Goal: Find specific page/section: Find specific page/section

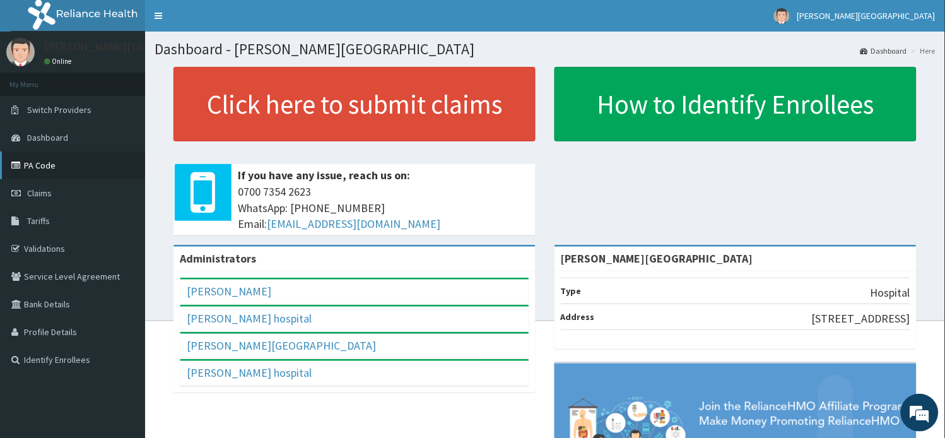
click at [67, 159] on link "PA Code" at bounding box center [72, 165] width 145 height 28
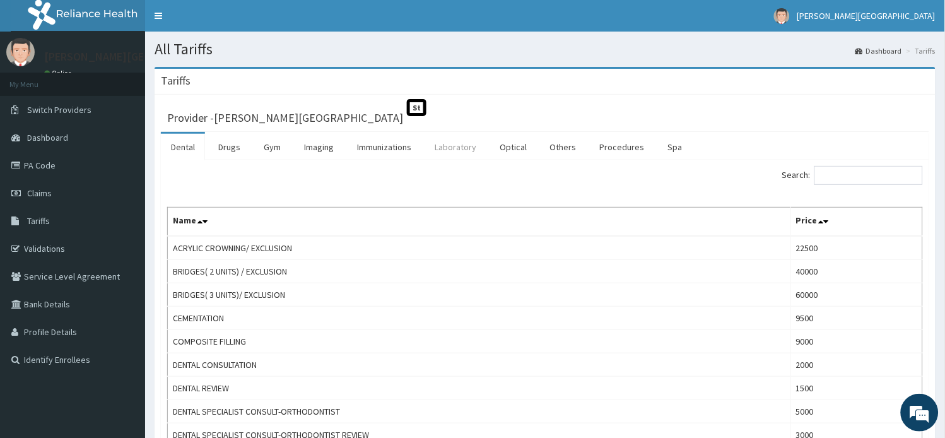
click at [448, 143] on link "Laboratory" at bounding box center [456, 147] width 62 height 26
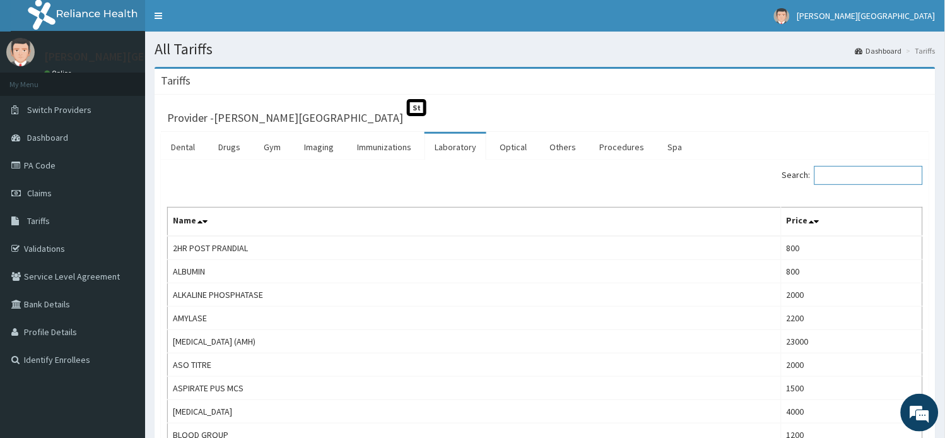
click at [866, 175] on input "Search:" at bounding box center [868, 175] width 109 height 19
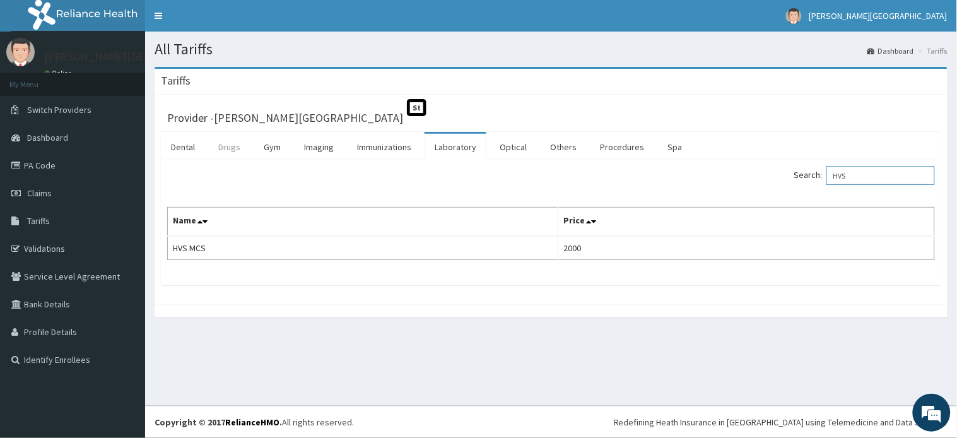
type input "HVS"
click at [223, 156] on link "Drugs" at bounding box center [229, 147] width 42 height 26
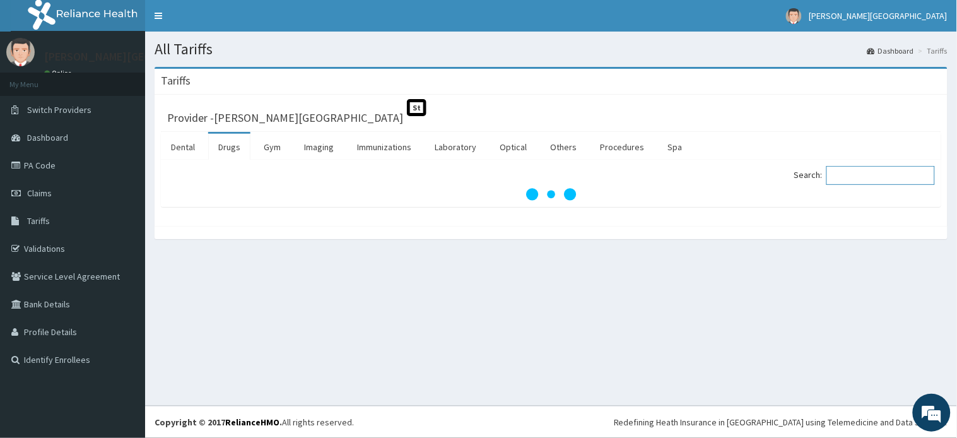
click at [893, 175] on input "Search:" at bounding box center [880, 175] width 109 height 19
paste input "[MEDICAL_DATA]"
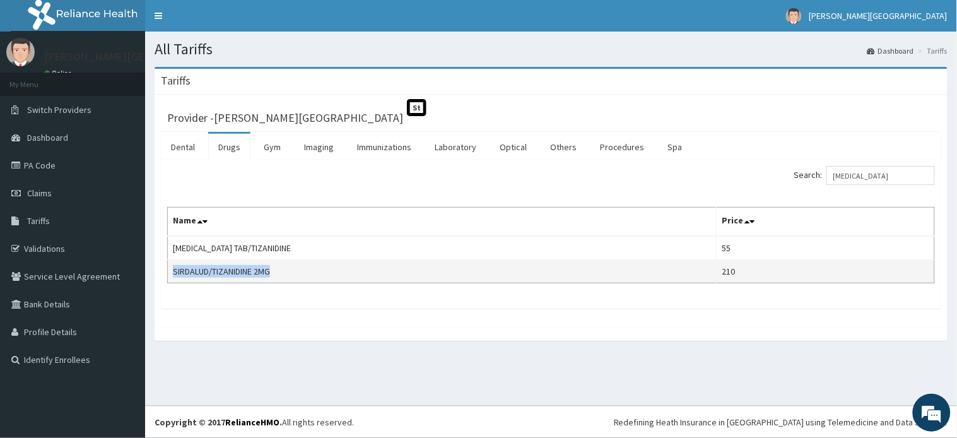
drag, startPoint x: 171, startPoint y: 271, endPoint x: 285, endPoint y: 276, distance: 114.3
click at [285, 276] on td "SIRDALUD/TIZANIDINE 2MG" at bounding box center [442, 271] width 549 height 23
copy td "SIRDALUD/TIZANIDINE 2MG"
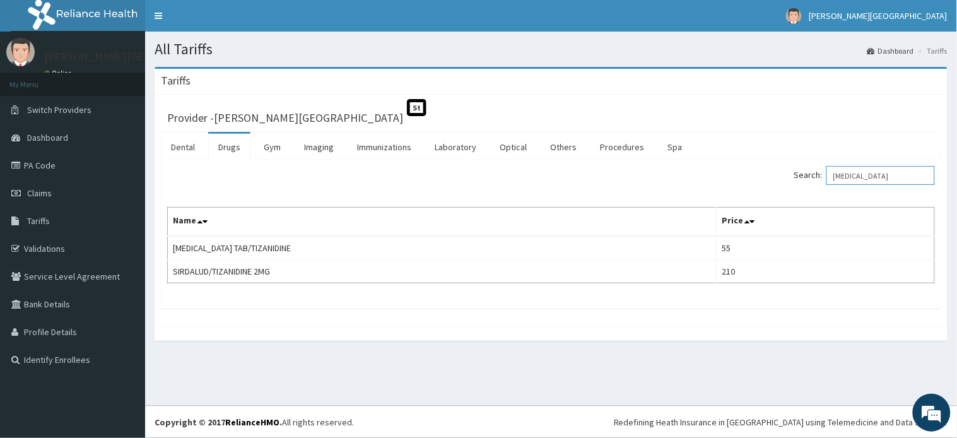
click at [925, 177] on input "[MEDICAL_DATA]" at bounding box center [880, 175] width 109 height 19
paste input "CODAMOL"
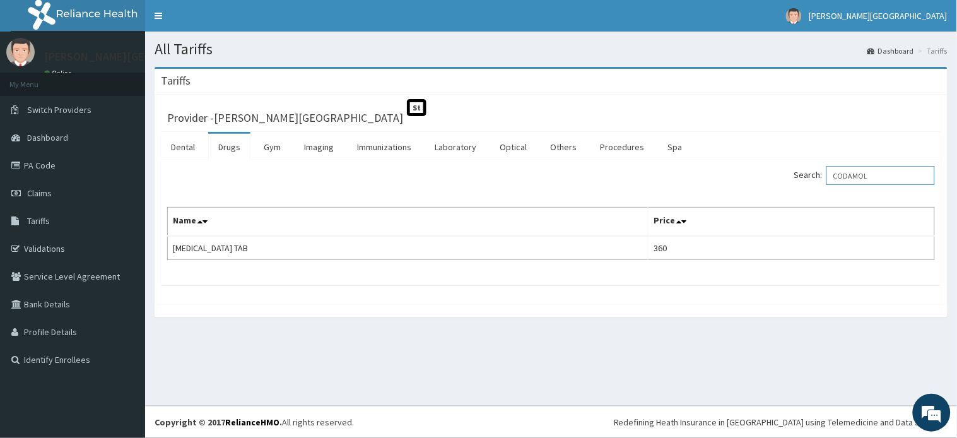
type input "CODAMOL"
